Goal: Register for event/course

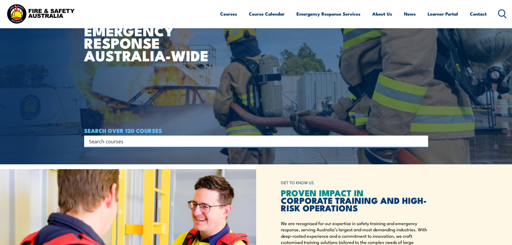
scroll to position [81, 0]
click at [118, 144] on input "Search input" at bounding box center [252, 141] width 327 height 8
click at [105, 143] on input "Search input" at bounding box center [252, 141] width 327 height 8
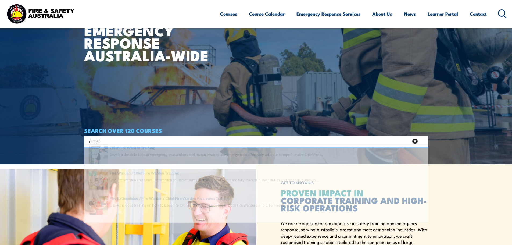
type input "chief"
click at [129, 151] on span at bounding box center [256, 163] width 340 height 25
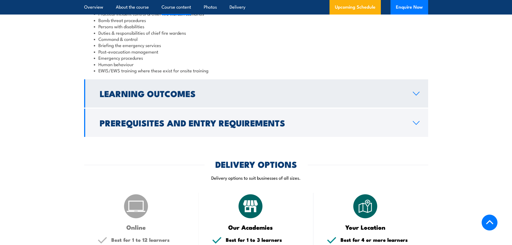
click at [224, 91] on h2 "Learning Outcomes" at bounding box center [252, 93] width 304 height 8
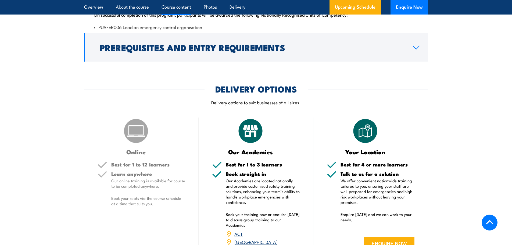
scroll to position [560, 0]
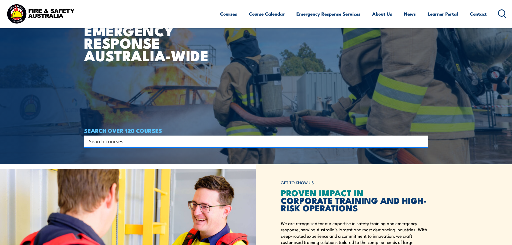
click at [134, 138] on input "Search input" at bounding box center [252, 141] width 327 height 8
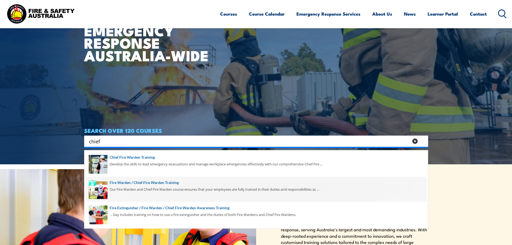
type input "chief"
click at [146, 184] on span at bounding box center [256, 188] width 340 height 25
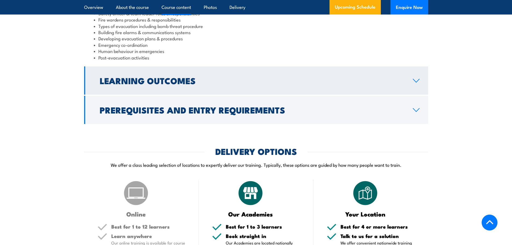
click at [148, 82] on h2 "Learning Outcomes" at bounding box center [252, 81] width 304 height 8
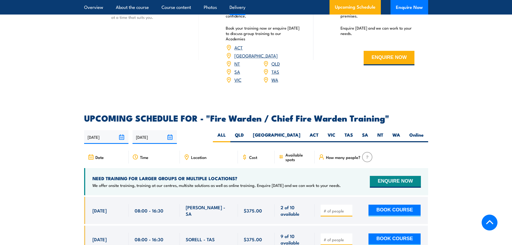
scroll to position [796, 0]
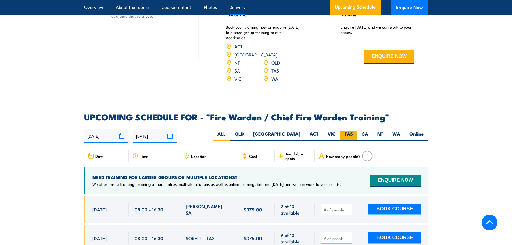
click at [347, 131] on label "TAS" at bounding box center [348, 135] width 17 height 10
click at [353, 131] on input "TAS" at bounding box center [354, 131] width 3 height 3
radio input "true"
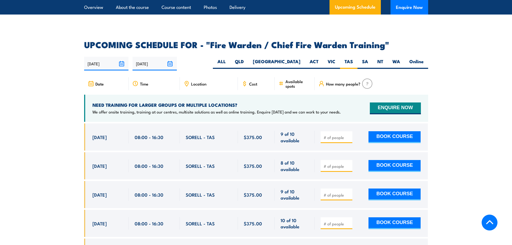
scroll to position [951, 0]
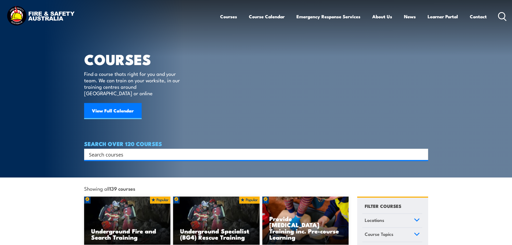
click at [127, 151] on div "Search" at bounding box center [256, 153] width 344 height 11
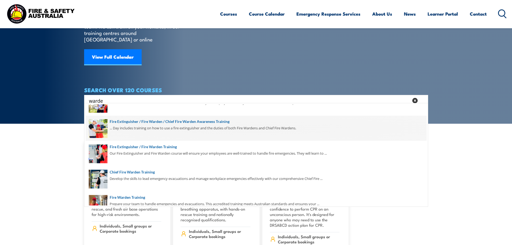
scroll to position [25, 0]
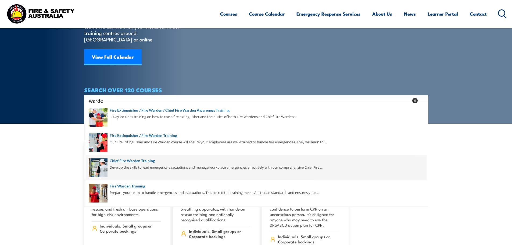
type input "warde"
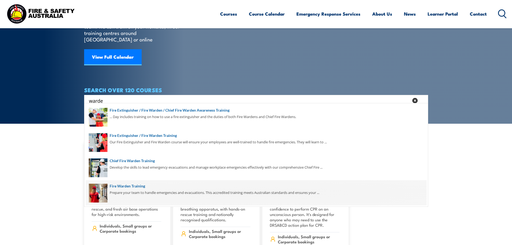
click at [133, 188] on span at bounding box center [256, 192] width 340 height 25
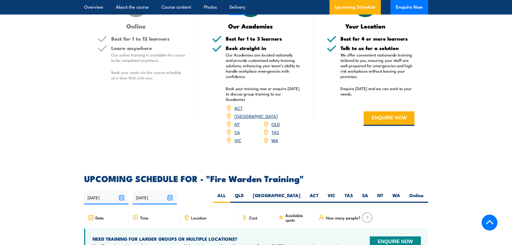
scroll to position [940, 0]
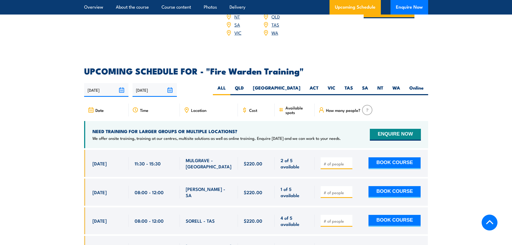
click at [351, 83] on div "27/08/2025 23/02/2026" at bounding box center [256, 90] width 344 height 14
click at [351, 85] on label "TAS" at bounding box center [348, 90] width 17 height 10
click at [353, 85] on input "TAS" at bounding box center [354, 86] width 3 height 3
radio input "true"
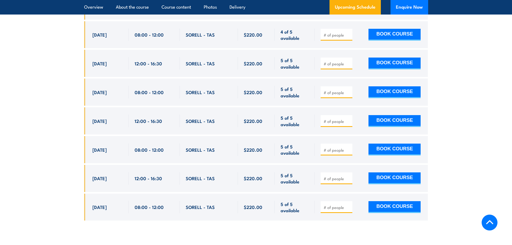
scroll to position [1160, 0]
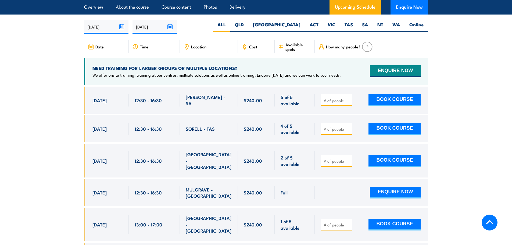
scroll to position [913, 0]
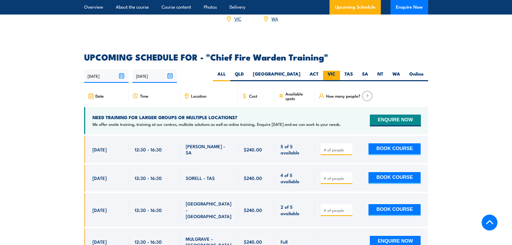
click at [335, 71] on label "VIC" at bounding box center [331, 76] width 17 height 10
click at [335, 71] on input "VIC" at bounding box center [336, 72] width 3 height 3
radio input "true"
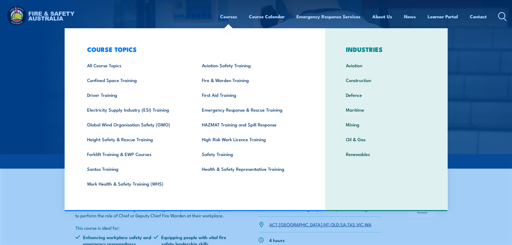
click at [231, 19] on link "Courses" at bounding box center [228, 16] width 17 height 14
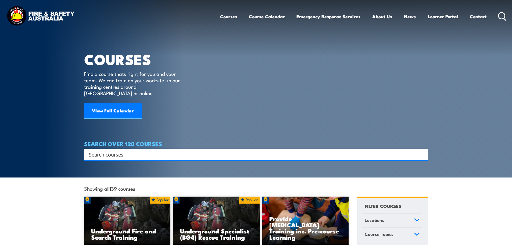
click at [121, 150] on input "Search input" at bounding box center [252, 154] width 327 height 8
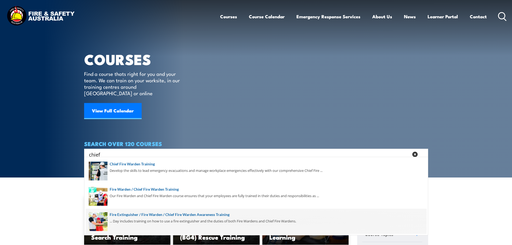
type input "chief"
click at [203, 215] on span at bounding box center [256, 220] width 340 height 25
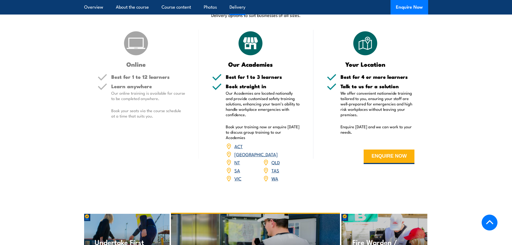
scroll to position [714, 0]
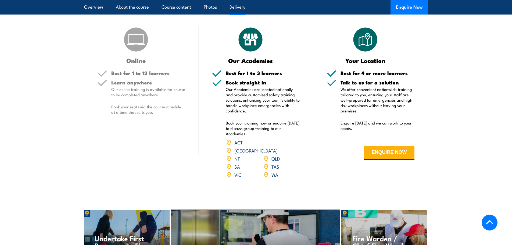
click at [240, 171] on link "VIC" at bounding box center [237, 174] width 7 height 6
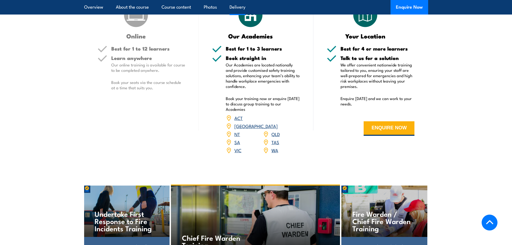
scroll to position [822, 0]
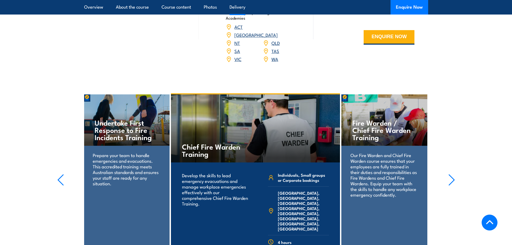
scroll to position [886, 0]
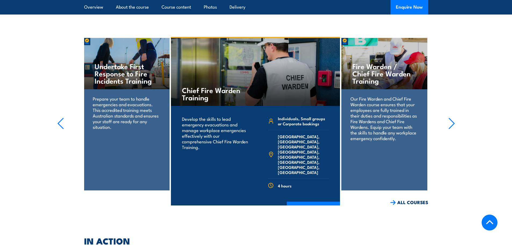
click at [450, 117] on icon "button" at bounding box center [451, 123] width 7 height 12
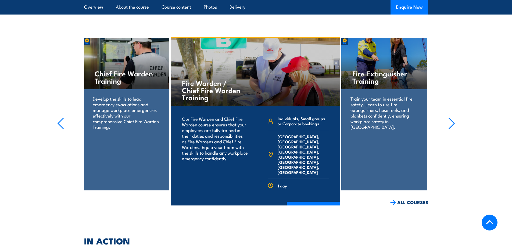
click at [450, 117] on icon "button" at bounding box center [451, 123] width 7 height 12
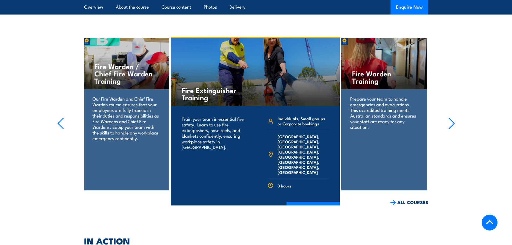
click at [450, 117] on icon "button" at bounding box center [451, 123] width 7 height 12
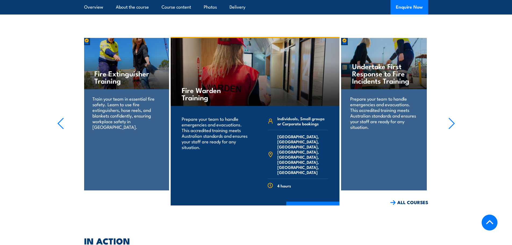
click at [450, 117] on icon "button" at bounding box center [451, 123] width 7 height 12
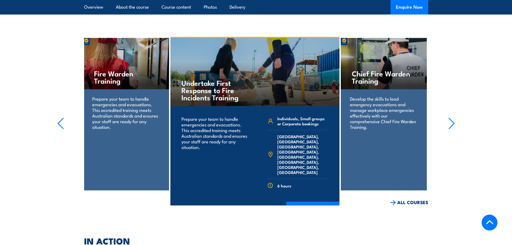
click at [450, 117] on icon "button" at bounding box center [451, 123] width 7 height 12
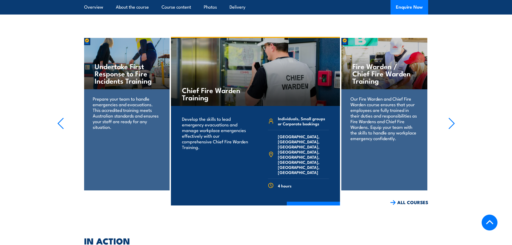
click at [450, 117] on icon "button" at bounding box center [451, 123] width 7 height 12
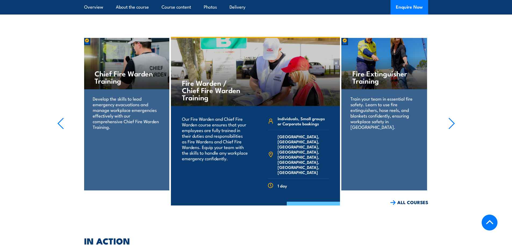
click at [331, 201] on link "COURSE DETAILS" at bounding box center [312, 208] width 53 height 14
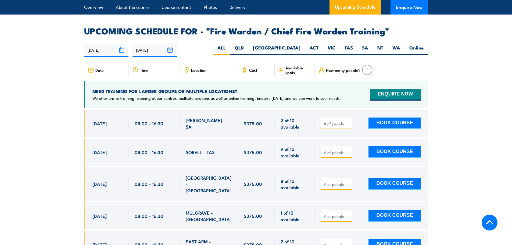
scroll to position [940, 0]
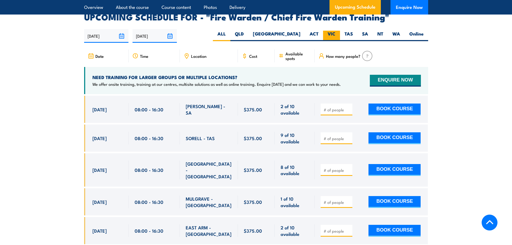
click at [335, 35] on label "VIC" at bounding box center [331, 36] width 17 height 10
click at [335, 34] on input "VIC" at bounding box center [336, 32] width 3 height 3
radio input "true"
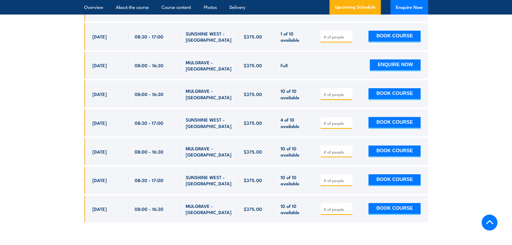
scroll to position [1139, 0]
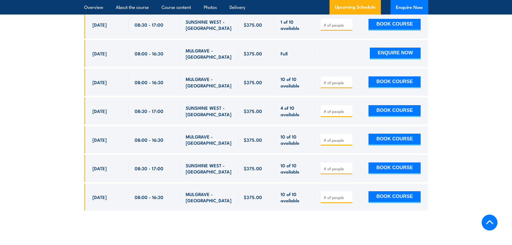
click at [28, 53] on section "UPCOMING SCHEDULE FOR - "Fire Warden / Chief Fire Warden Training" [DATE] [DATE]" at bounding box center [256, 16] width 512 height 405
